Goal: Check status: Check status

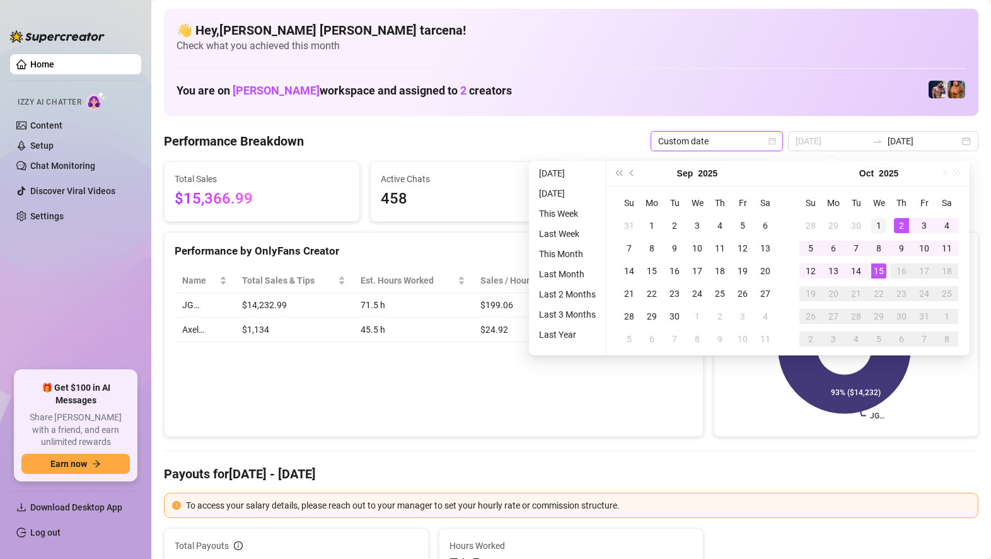
type input "[DATE]"
click at [883, 223] on div "1" at bounding box center [879, 225] width 15 height 15
type input "[DATE]"
click at [883, 266] on div "15" at bounding box center [879, 271] width 15 height 15
type input "[DATE]"
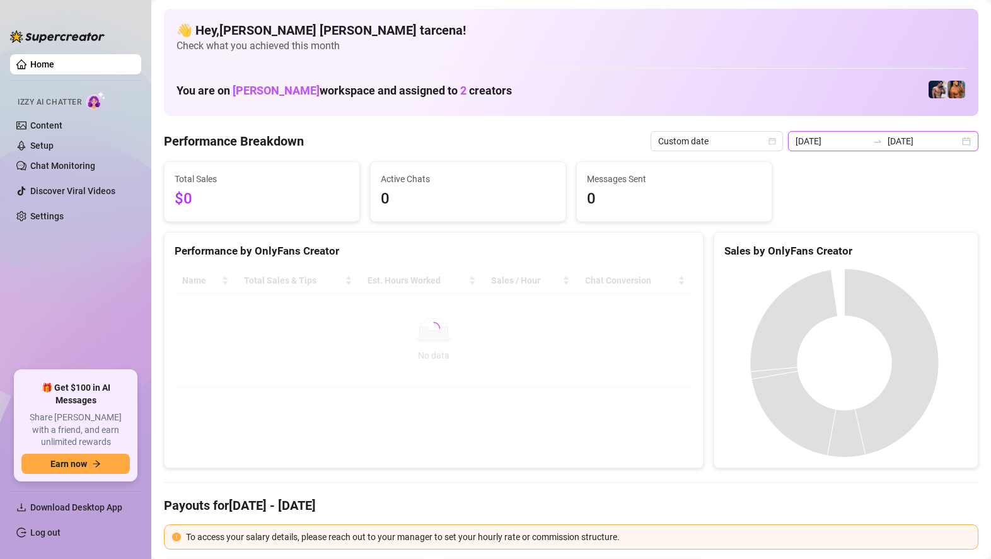
click at [868, 146] on input "[DATE]" at bounding box center [832, 141] width 72 height 14
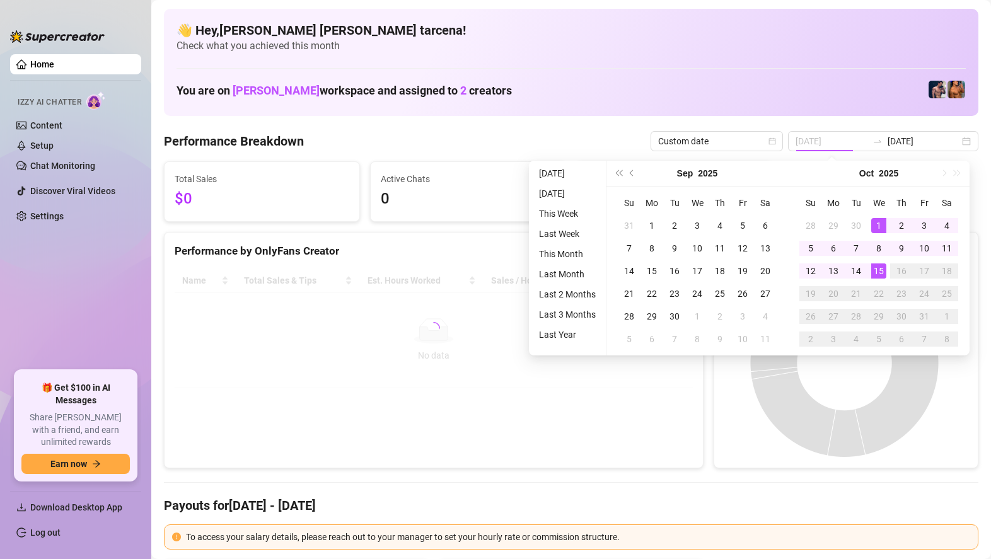
click at [880, 230] on div "1" at bounding box center [879, 225] width 15 height 15
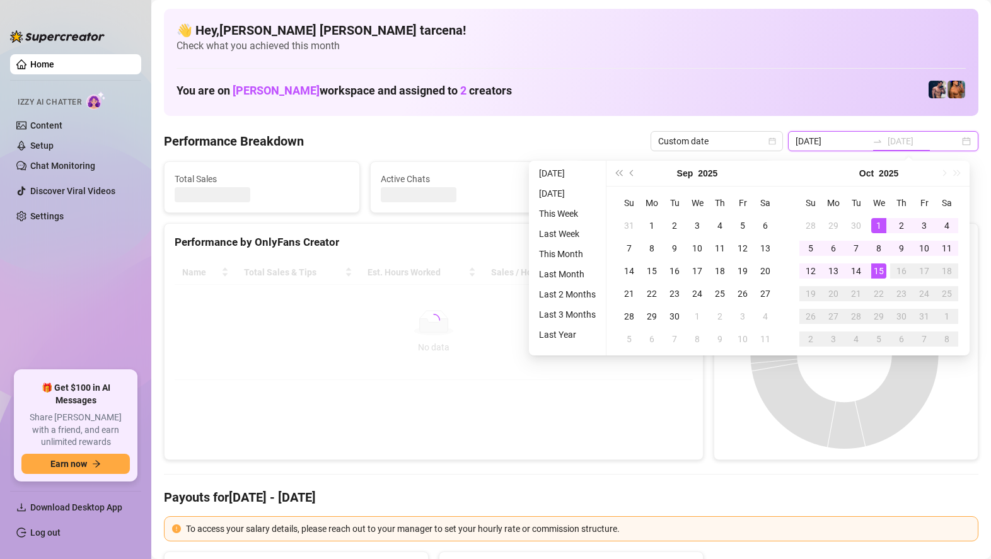
type input "[DATE]"
click at [877, 271] on div "15" at bounding box center [879, 271] width 15 height 15
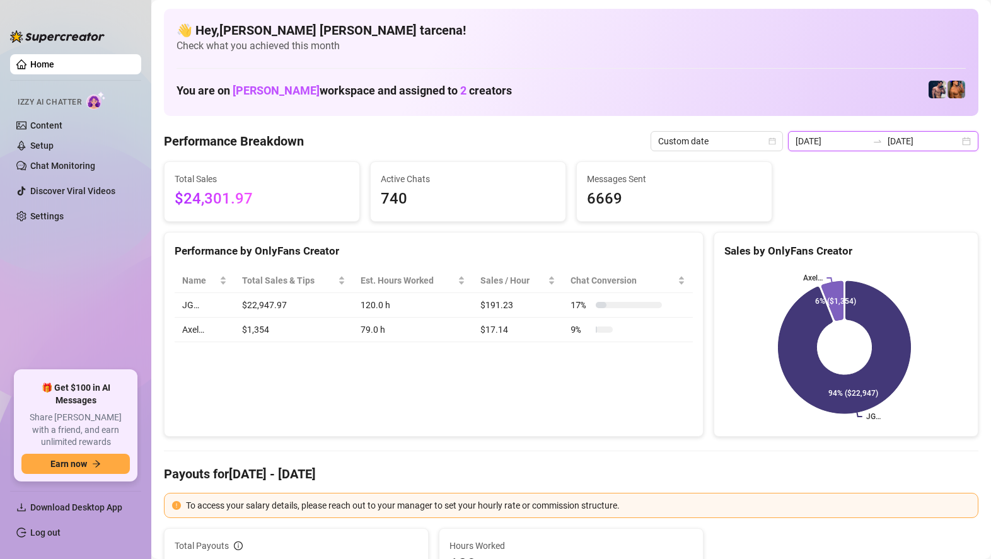
click at [868, 144] on input "[DATE]" at bounding box center [832, 141] width 72 height 14
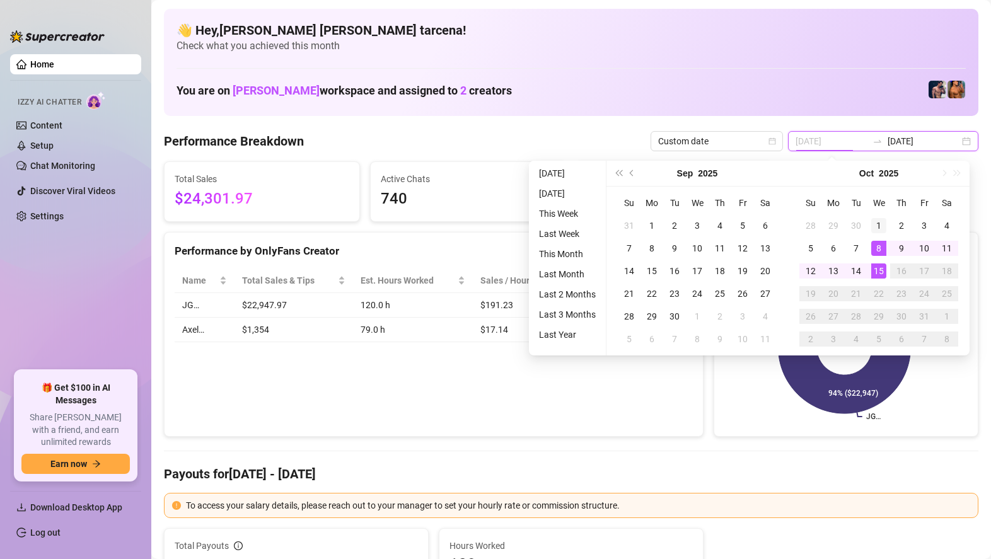
type input "[DATE]"
click at [883, 228] on div "1" at bounding box center [879, 225] width 15 height 15
click at [880, 270] on div "15" at bounding box center [879, 271] width 15 height 15
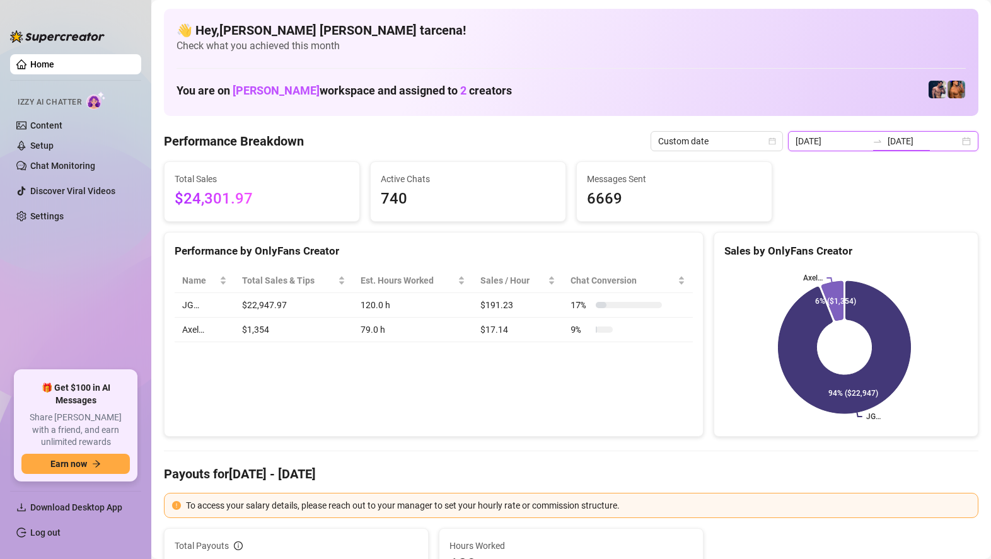
click at [935, 139] on input "[DATE]" at bounding box center [924, 141] width 72 height 14
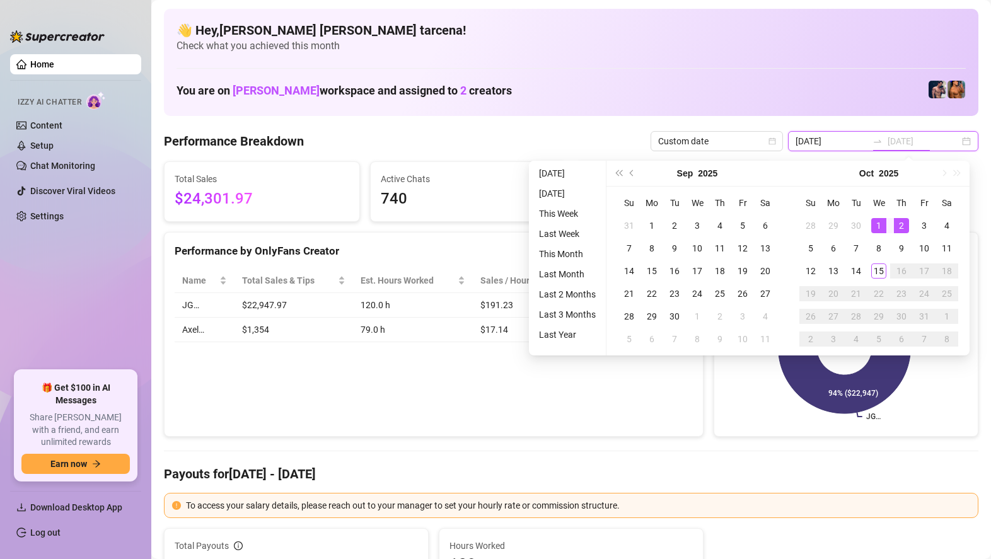
type input "[DATE]"
click at [880, 225] on div "1" at bounding box center [879, 225] width 15 height 15
type input "[DATE]"
click at [859, 270] on div "14" at bounding box center [856, 271] width 15 height 15
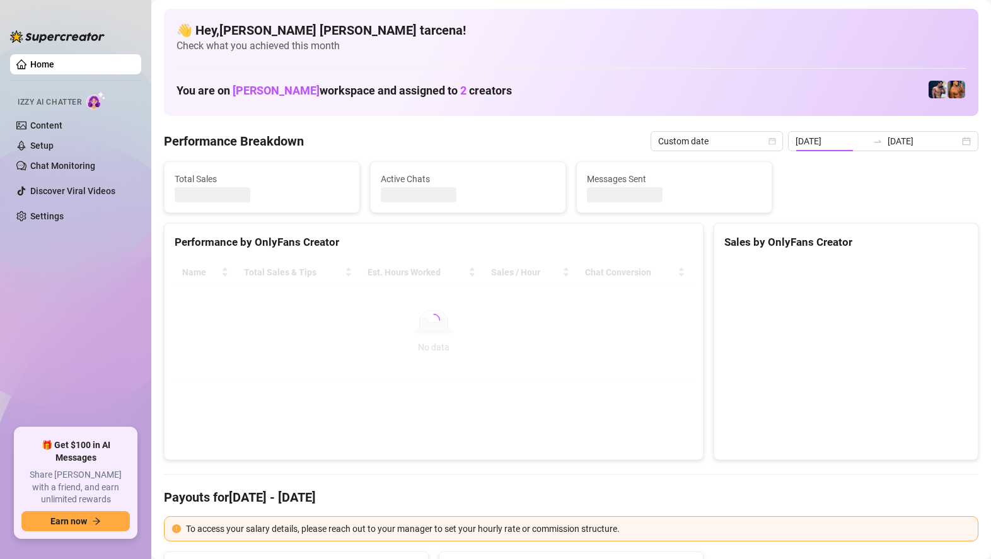
type input "[DATE]"
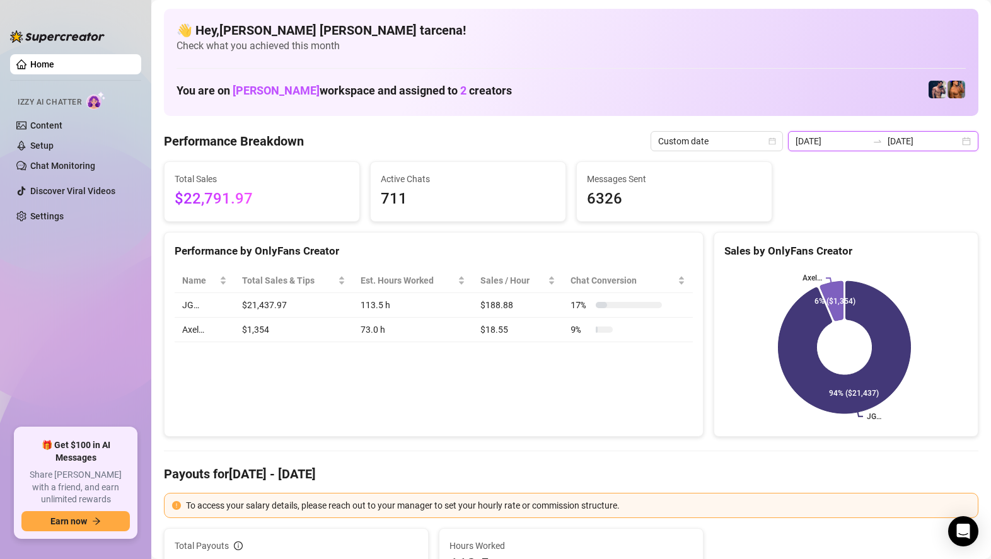
click at [844, 142] on input "[DATE]" at bounding box center [832, 141] width 72 height 14
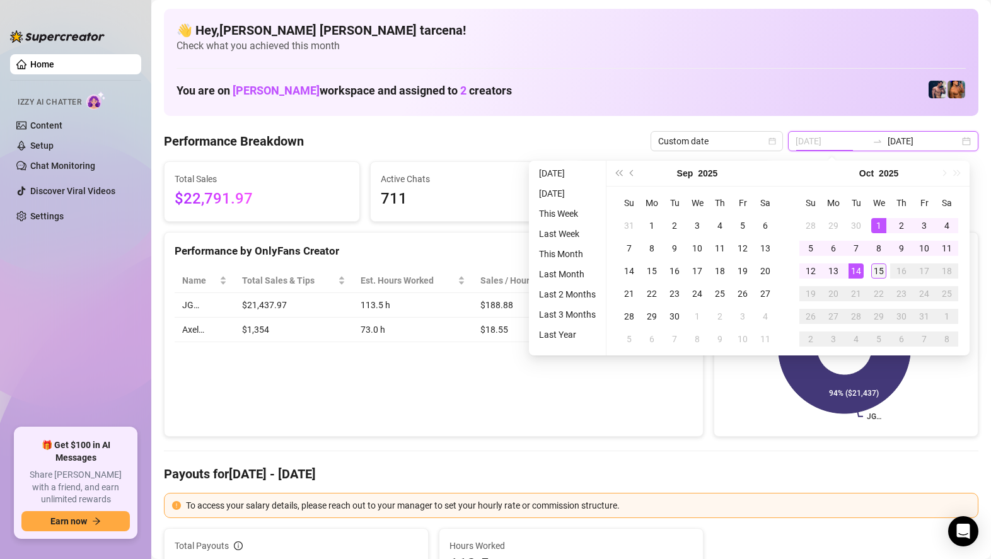
type input "[DATE]"
click at [877, 276] on div "15" at bounding box center [879, 271] width 15 height 15
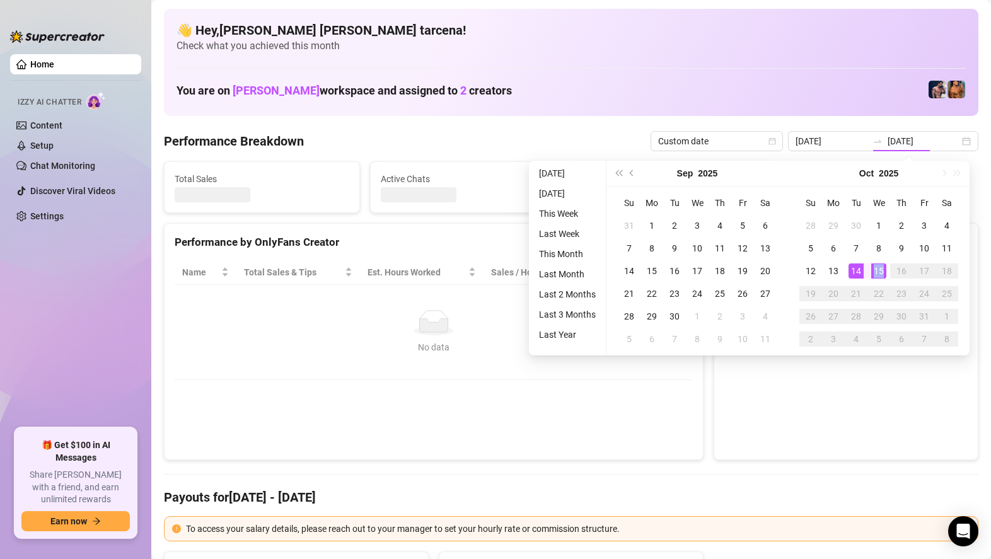
type input "[DATE]"
